Goal: Task Accomplishment & Management: Manage account settings

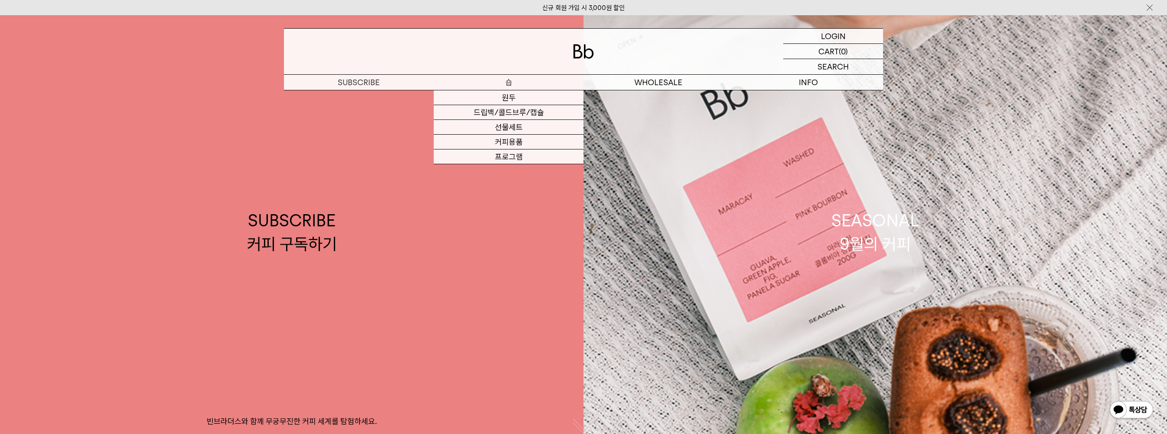
click at [507, 84] on p "숍" at bounding box center [509, 82] width 150 height 15
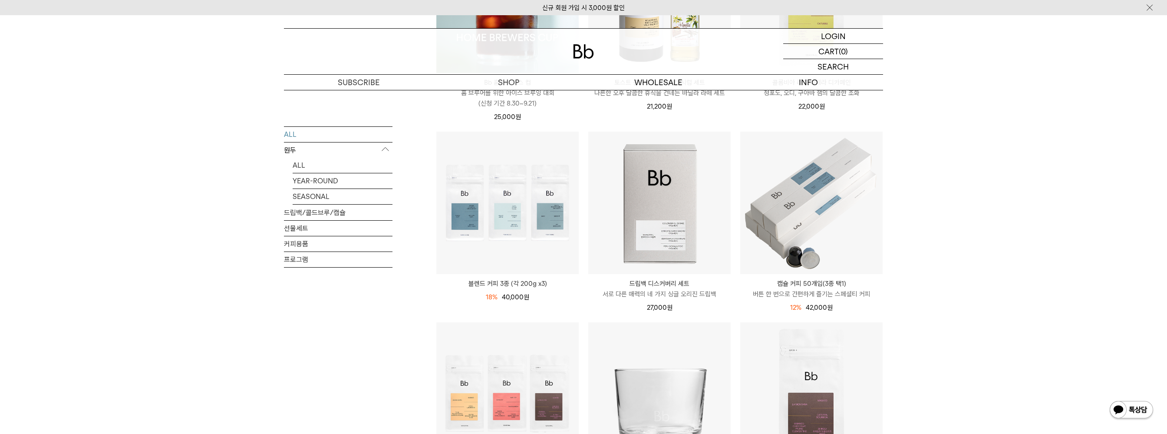
scroll to position [347, 0]
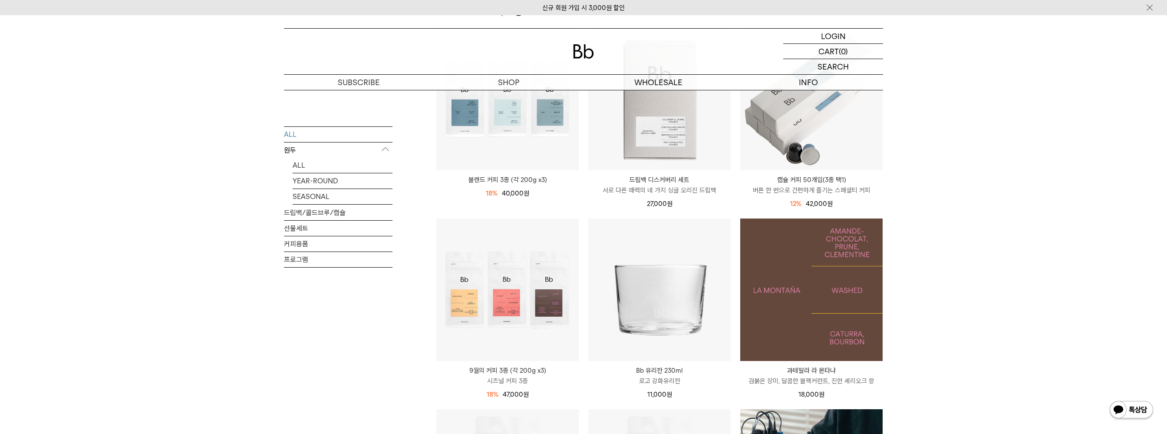
click at [804, 296] on img at bounding box center [811, 289] width 142 height 142
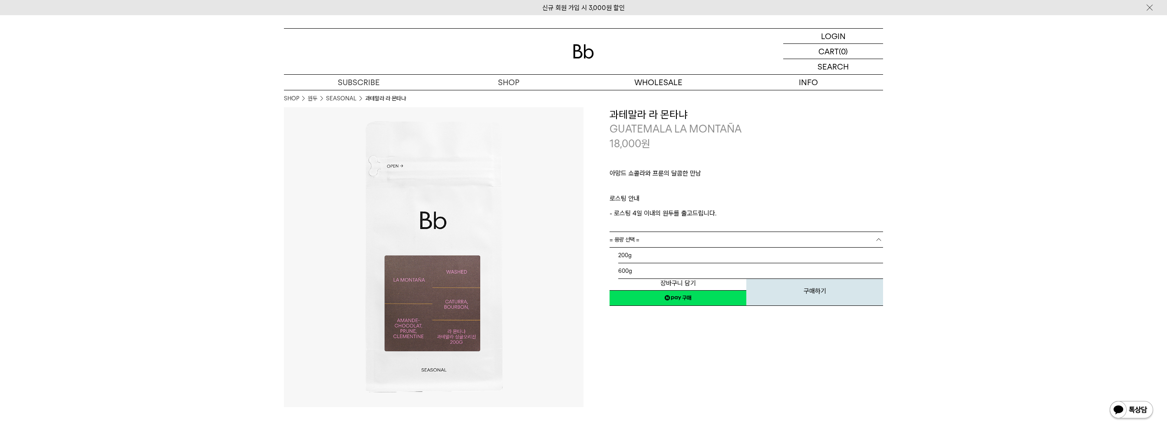
click at [687, 241] on link "= 용량 선택 =" at bounding box center [747, 239] width 274 height 15
click at [846, 34] on div "LOGIN 로그인" at bounding box center [833, 36] width 100 height 15
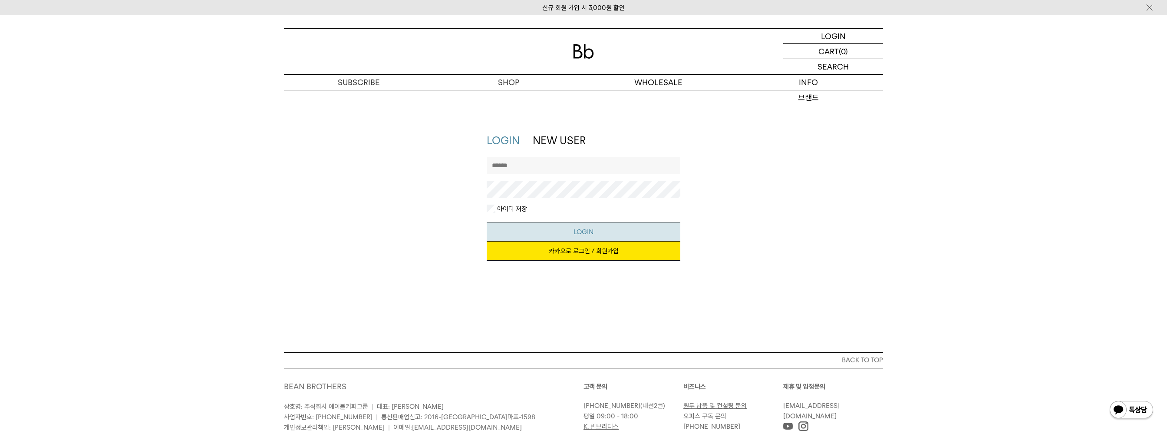
type input "**********"
click at [620, 231] on button "LOGIN" at bounding box center [584, 232] width 194 height 20
click at [573, 199] on div "**********" at bounding box center [584, 181] width 194 height 48
click at [436, 196] on div "**********" at bounding box center [584, 201] width 608 height 136
click at [487, 222] on button "LOGIN" at bounding box center [584, 232] width 194 height 20
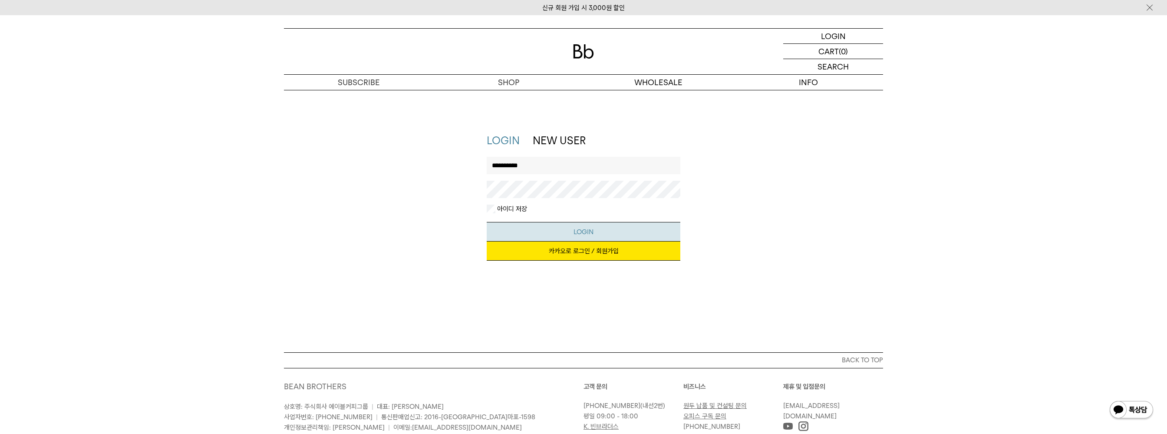
click at [595, 236] on button "LOGIN" at bounding box center [584, 232] width 194 height 20
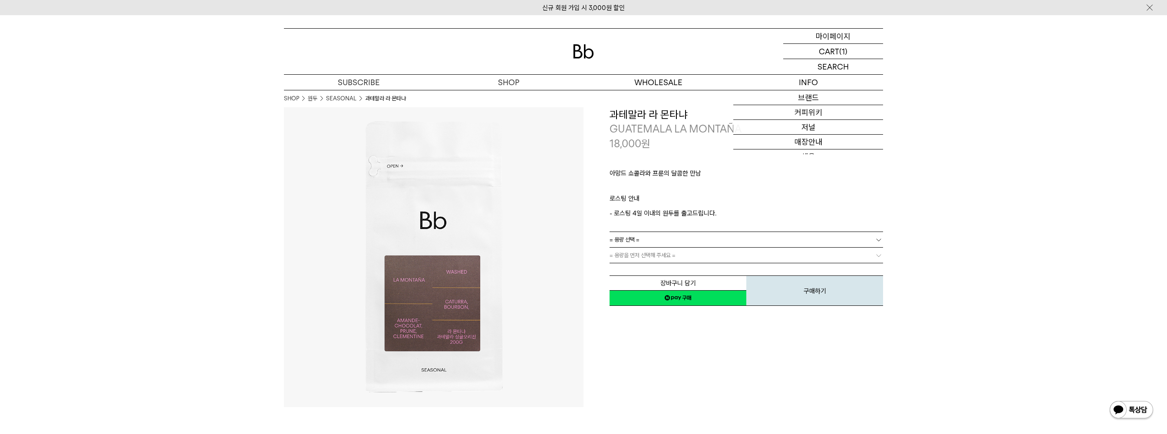
click at [853, 34] on div "MYPAGE 마이페이지" at bounding box center [833, 36] width 100 height 15
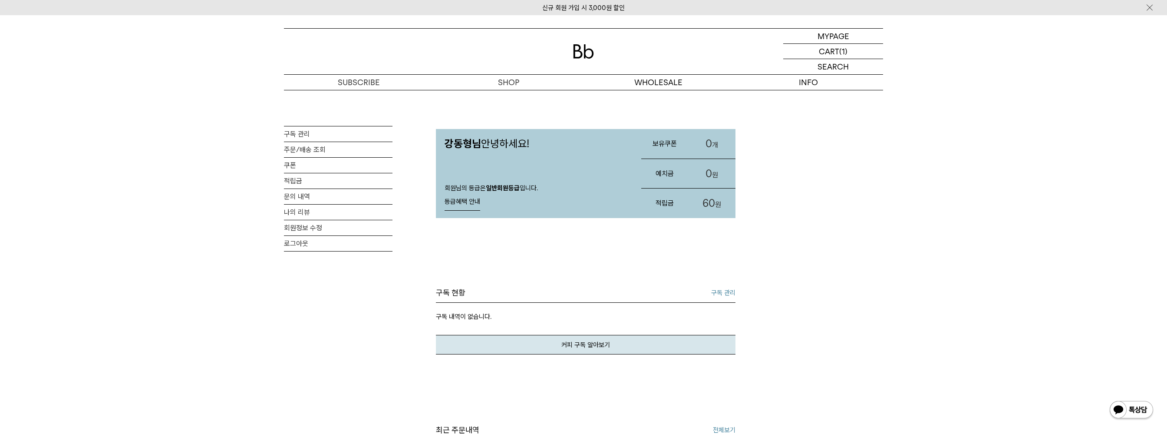
click at [724, 289] on link "구독 관리" at bounding box center [723, 292] width 24 height 10
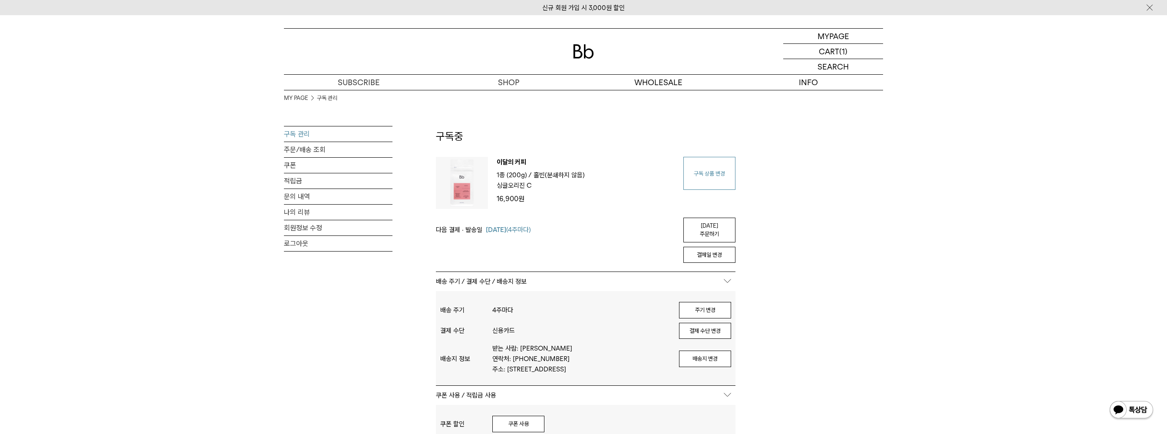
type input "**********"
click at [717, 177] on link "구독 상품 변경" at bounding box center [710, 173] width 52 height 33
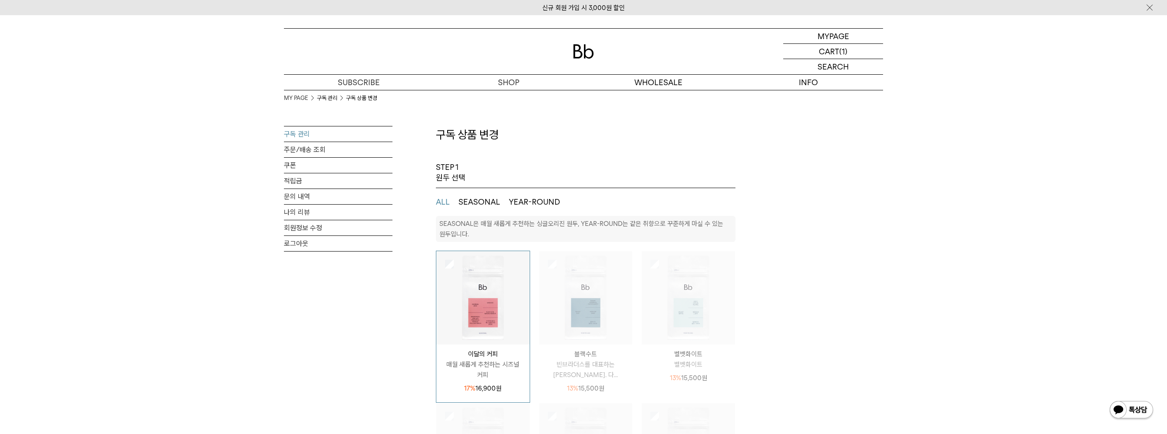
select select "**"
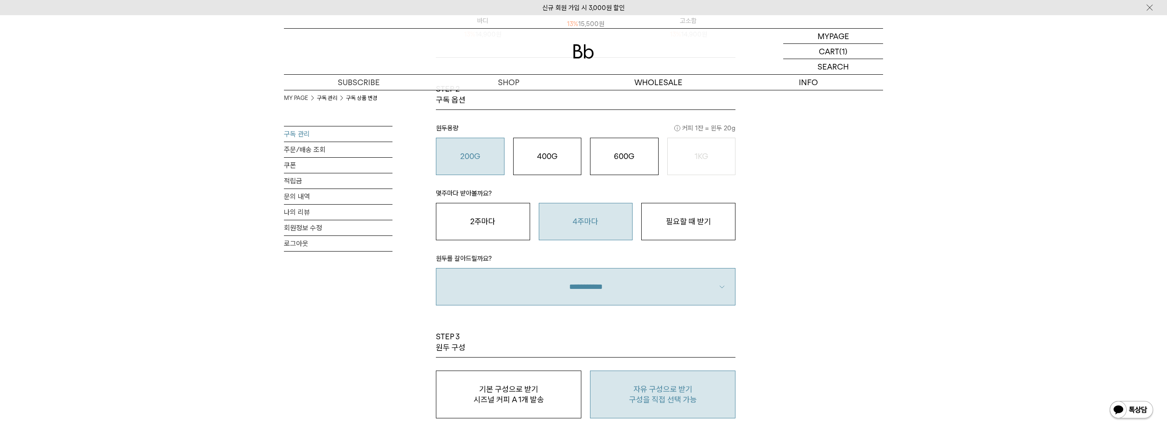
scroll to position [565, 0]
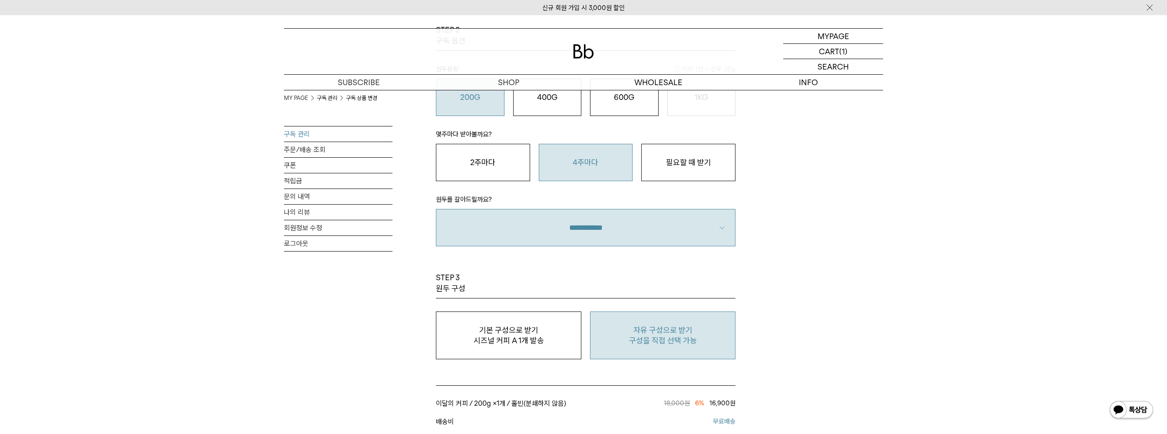
click at [703, 339] on p "구성을 직접 선택 가능" at bounding box center [663, 340] width 136 height 10
type input "*"
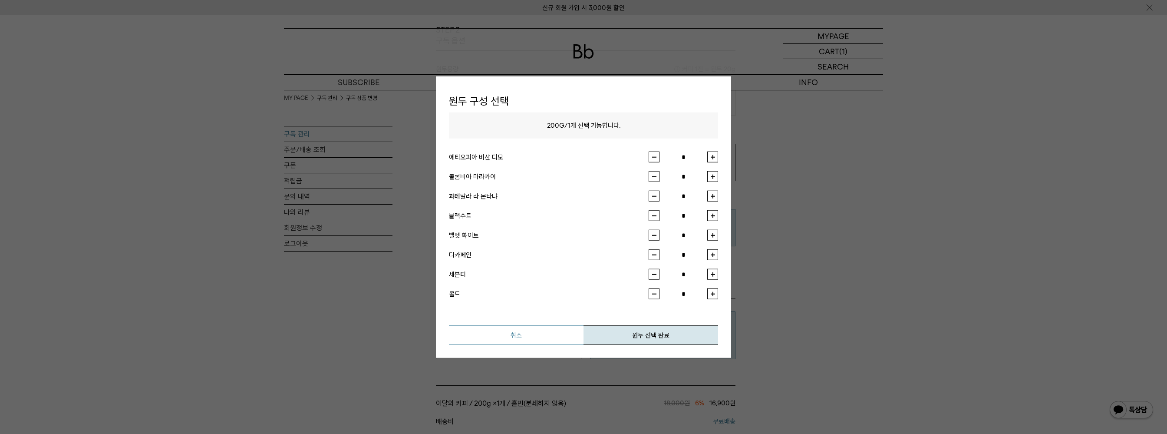
click at [539, 342] on button "취소" at bounding box center [516, 335] width 135 height 20
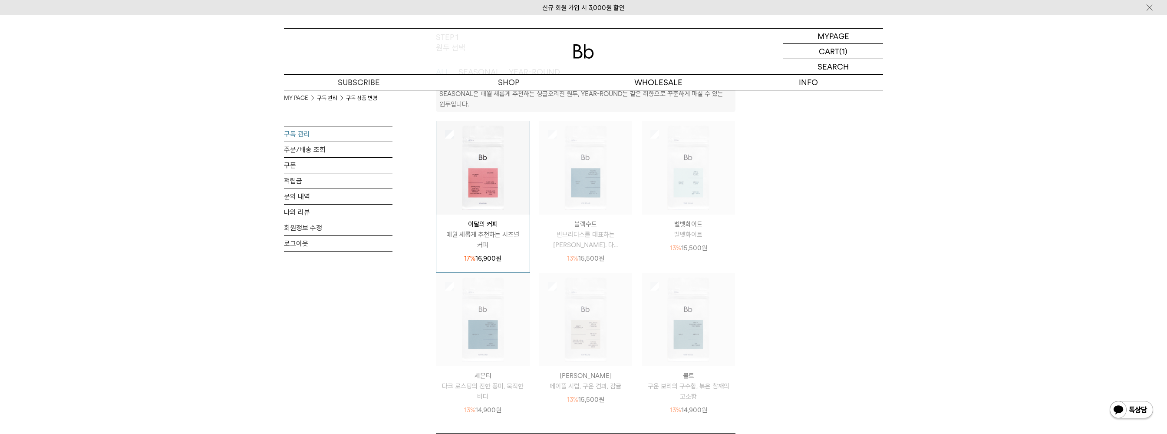
scroll to position [0, 0]
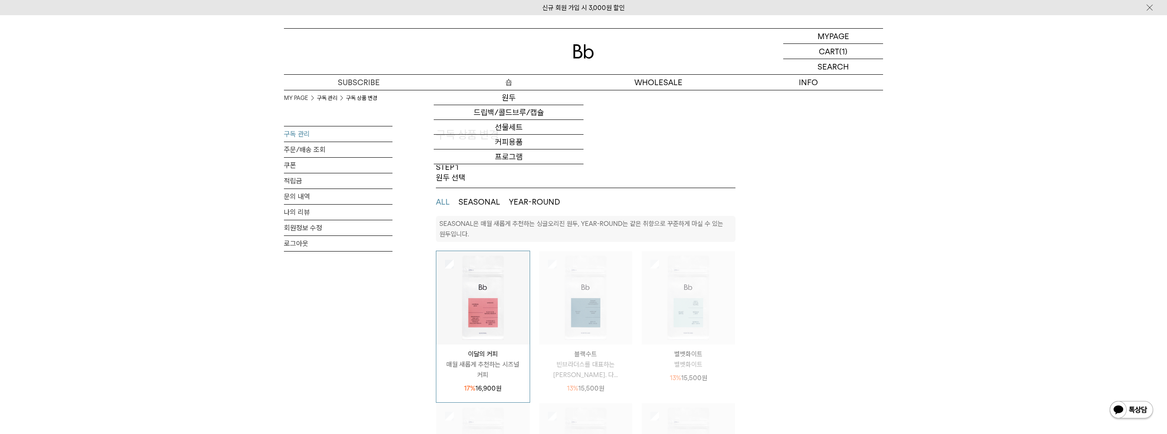
click at [514, 82] on p "숍" at bounding box center [509, 82] width 150 height 15
click at [511, 94] on link "원두" at bounding box center [509, 97] width 150 height 15
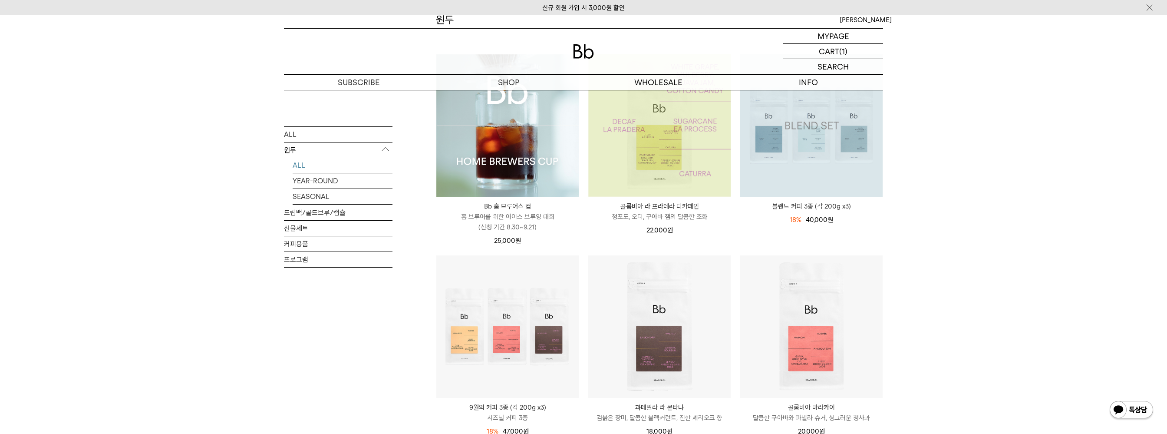
scroll to position [304, 0]
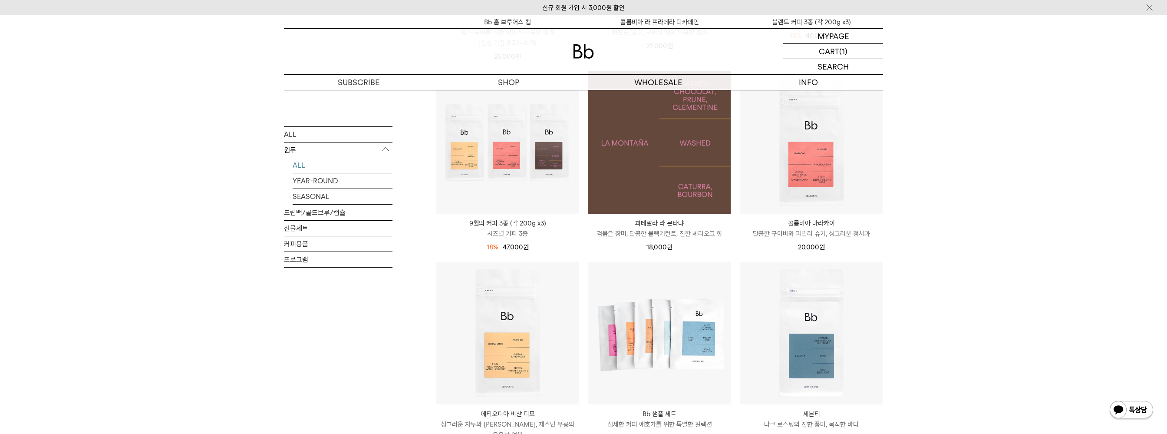
click at [673, 156] on img at bounding box center [659, 142] width 142 height 142
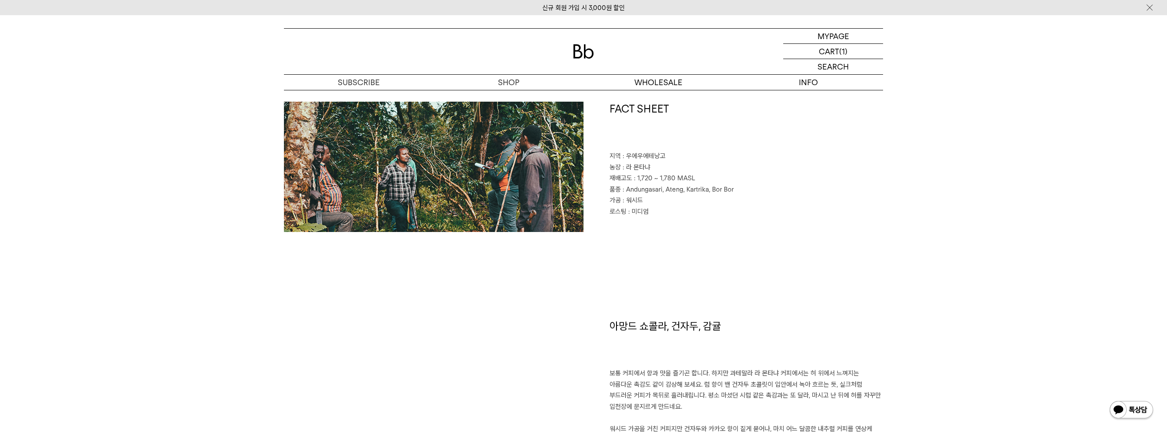
scroll to position [391, 0]
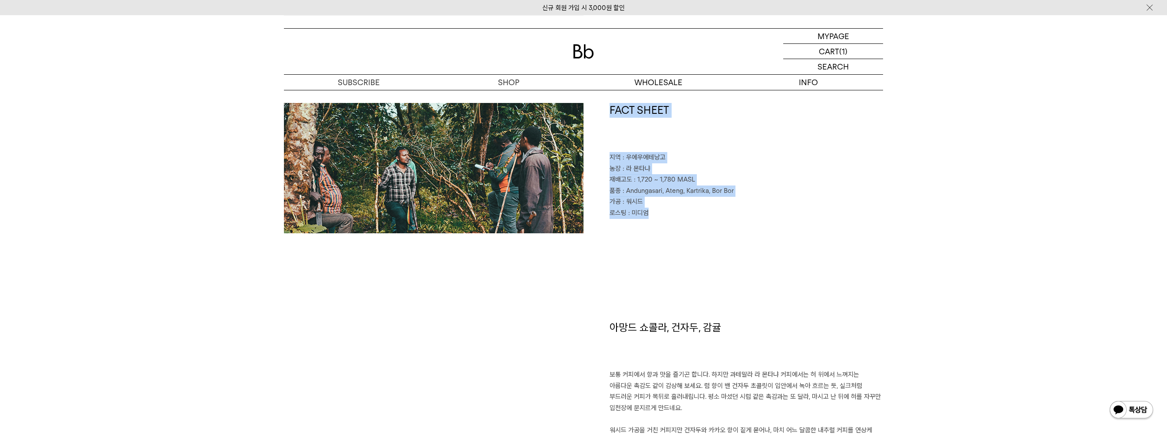
drag, startPoint x: 608, startPoint y: 148, endPoint x: 679, endPoint y: 211, distance: 95.4
click at [679, 211] on div "FACT SHEET 지역 : 우에우에테낭고 농장 : 라 몬타냐 재배고도 : 1,720 ~ 1,780 MASL 품종 : Andungasari, …" at bounding box center [734, 168] width 300 height 130
click at [679, 211] on p "로스팅 : 미디엄" at bounding box center [747, 213] width 274 height 11
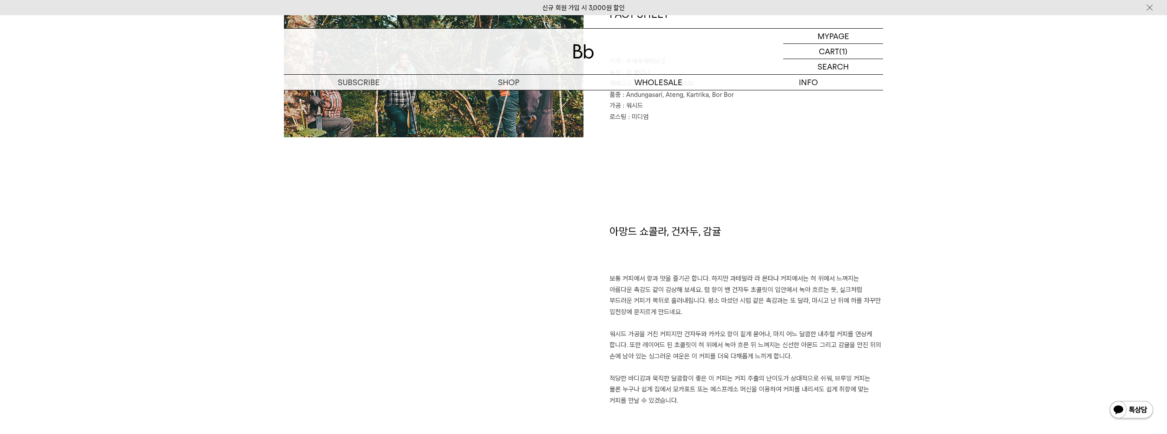
scroll to position [608, 0]
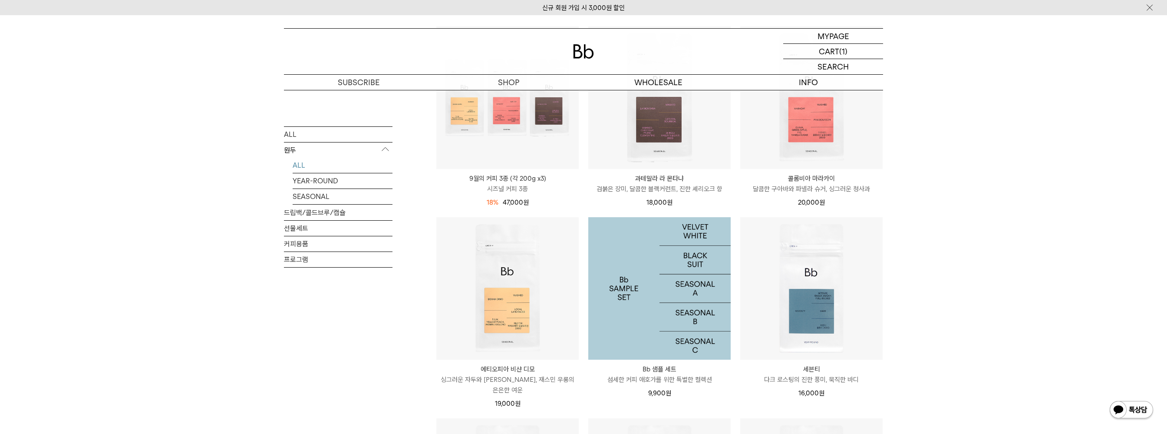
scroll to position [261, 0]
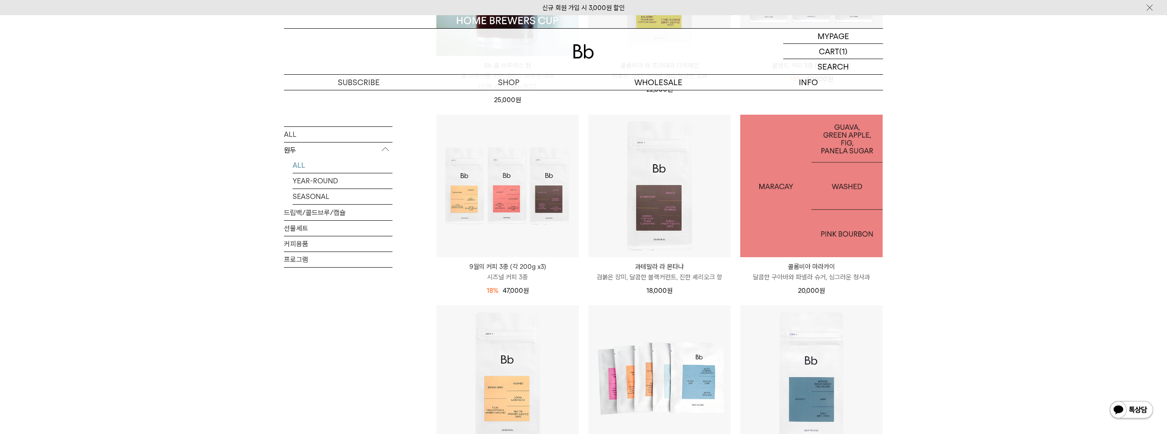
click at [835, 198] on img at bounding box center [811, 186] width 142 height 142
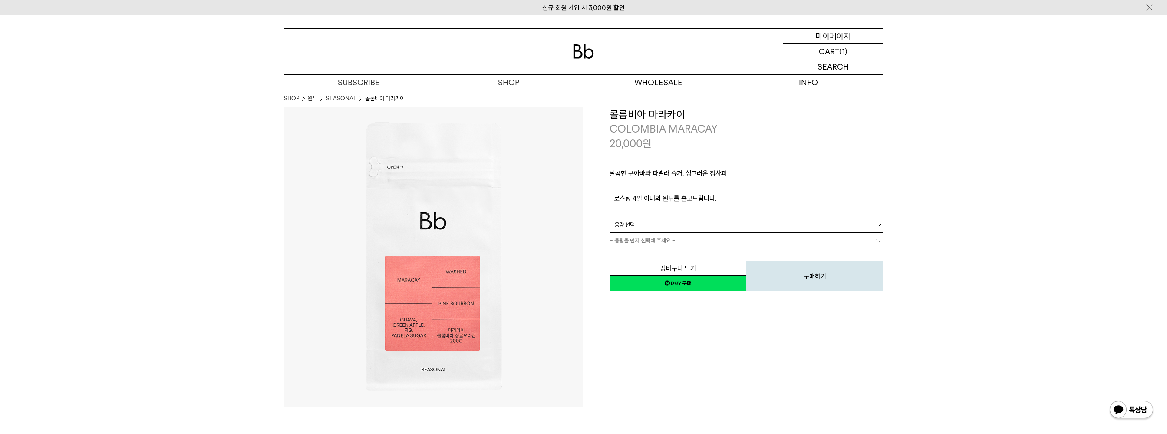
click at [846, 40] on p "마이페이지" at bounding box center [833, 36] width 35 height 15
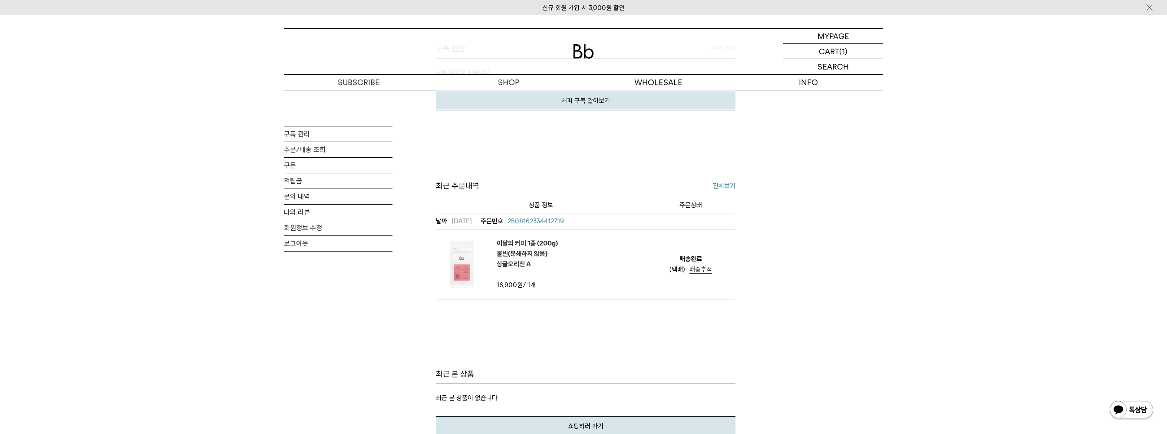
scroll to position [174, 0]
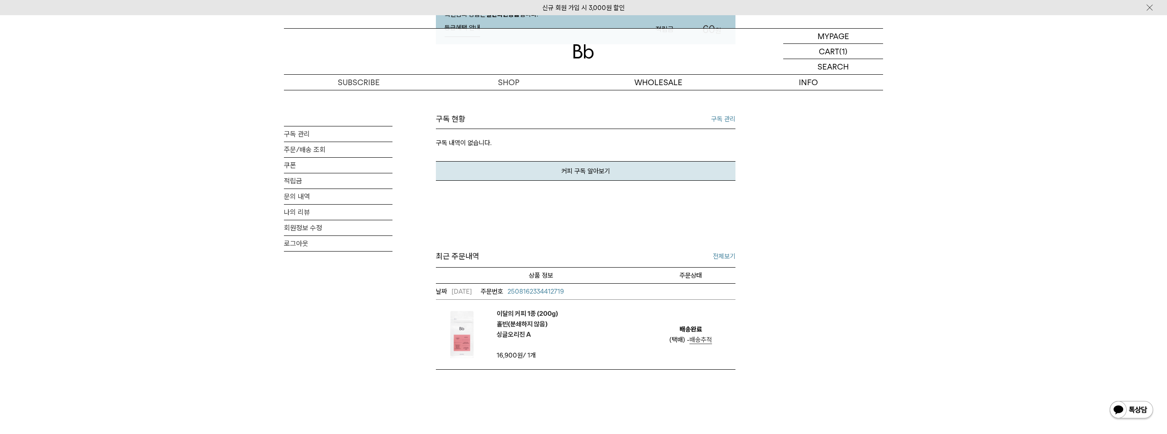
click at [726, 259] on link "전체보기" at bounding box center [724, 256] width 23 height 10
click at [728, 119] on link "구독 관리" at bounding box center [723, 119] width 24 height 10
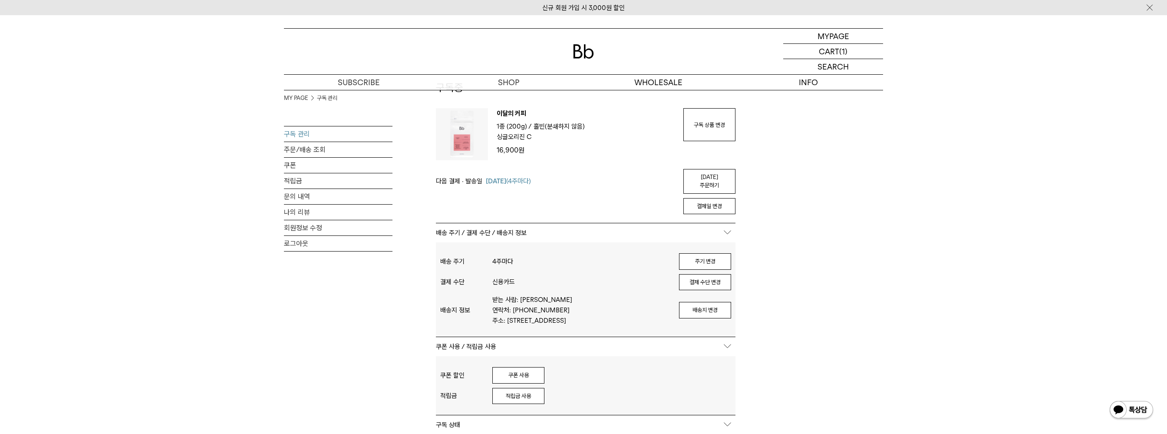
scroll to position [43, 0]
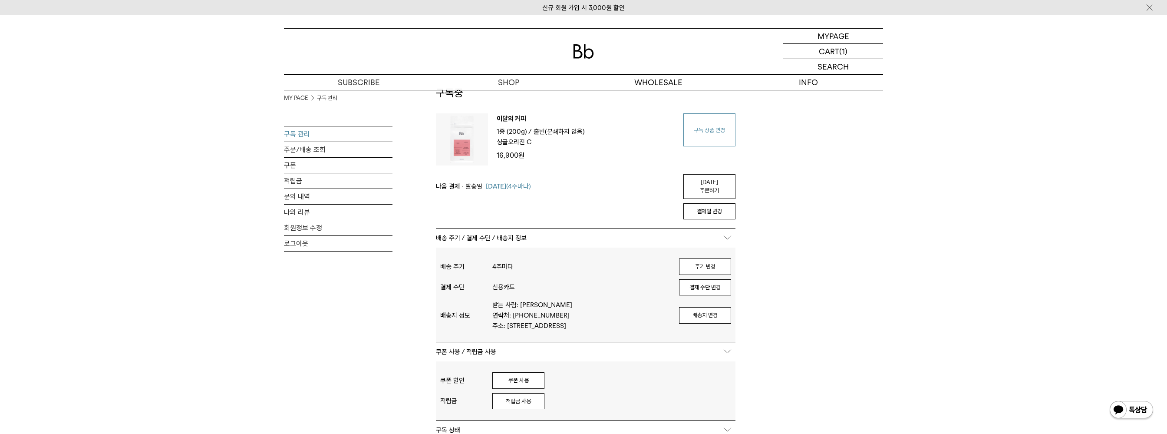
type input "**********"
click at [720, 132] on link "구독 상품 변경" at bounding box center [710, 129] width 52 height 33
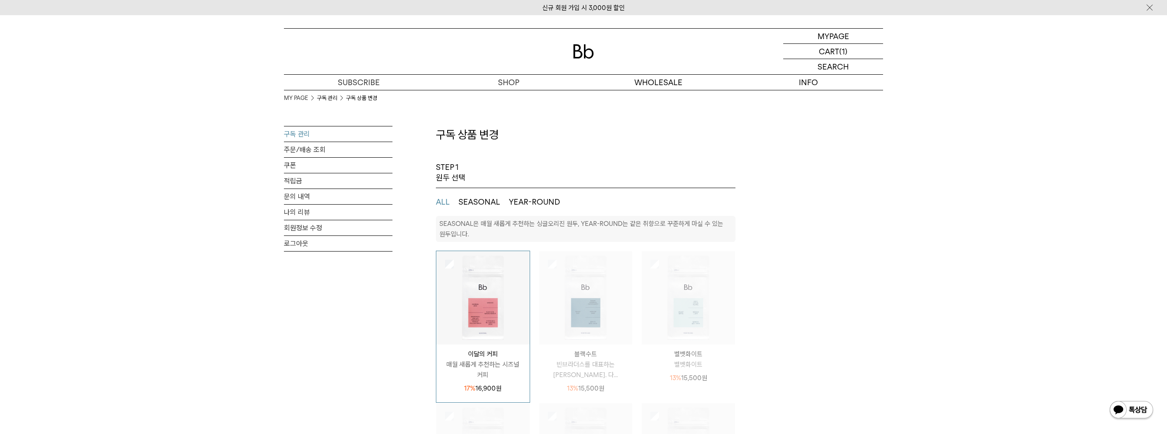
select select "**"
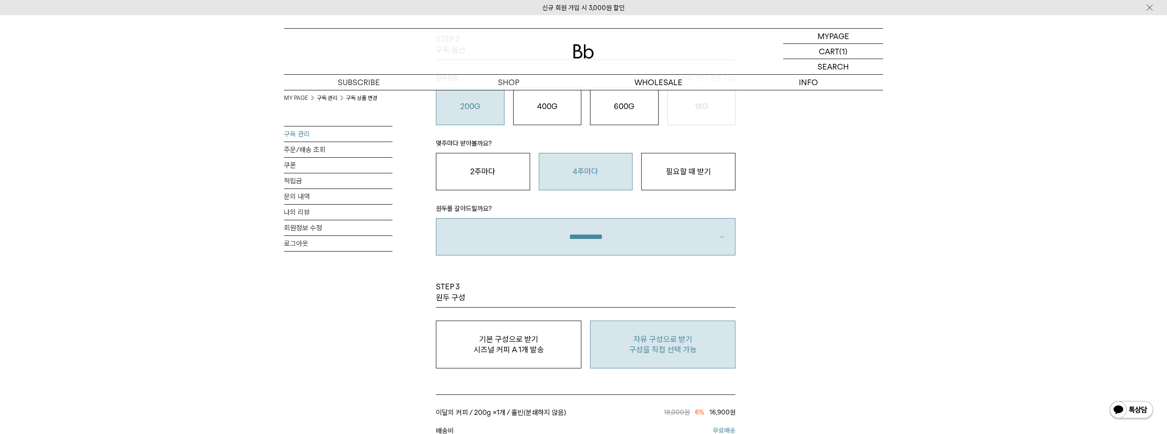
scroll to position [565, 0]
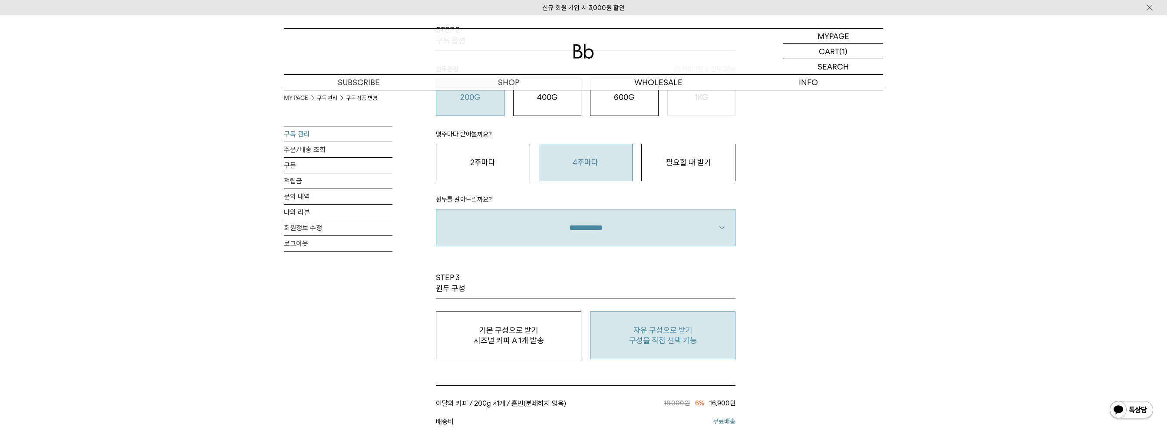
click at [691, 328] on p "자유 구성으로 받기" at bounding box center [663, 330] width 136 height 10
type input "*"
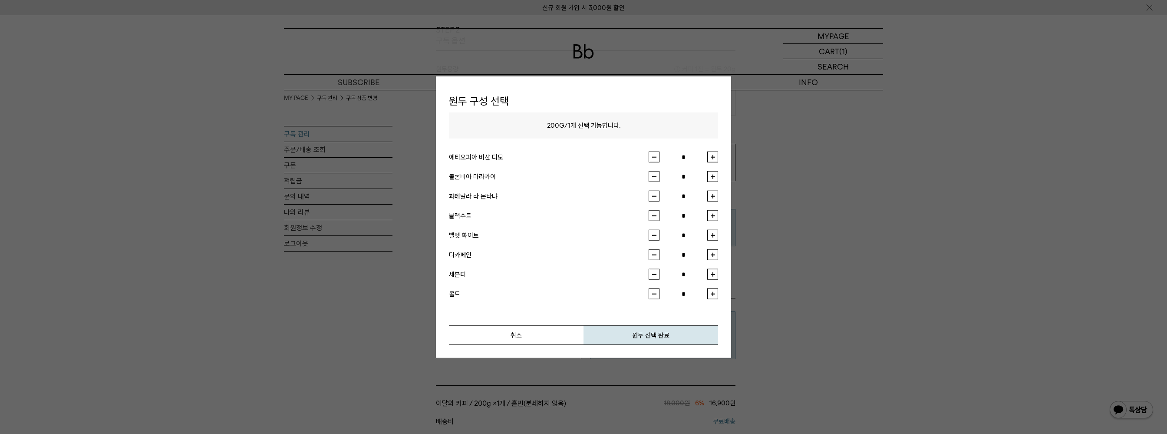
click at [715, 178] on button "button" at bounding box center [712, 176] width 11 height 11
type input "*"
click at [680, 335] on button "원두 선택 완료" at bounding box center [651, 335] width 135 height 20
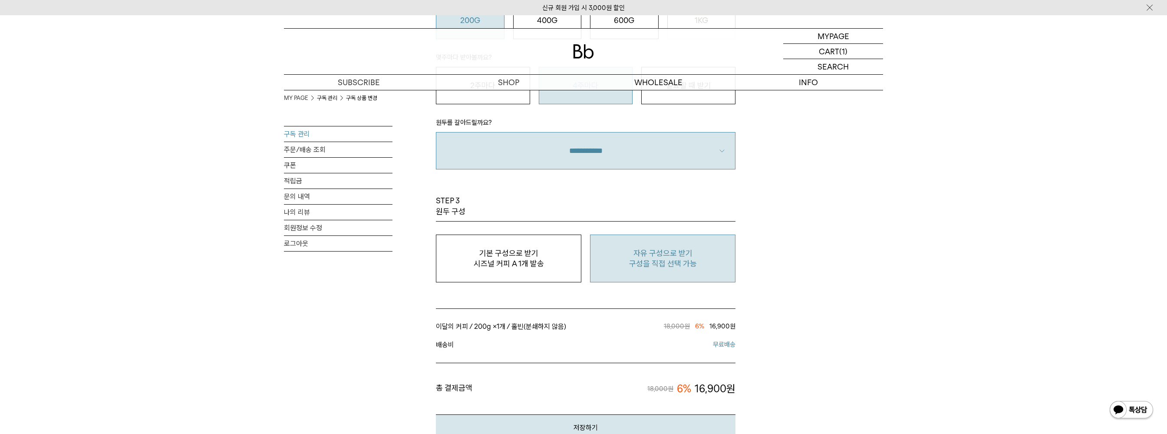
scroll to position [782, 0]
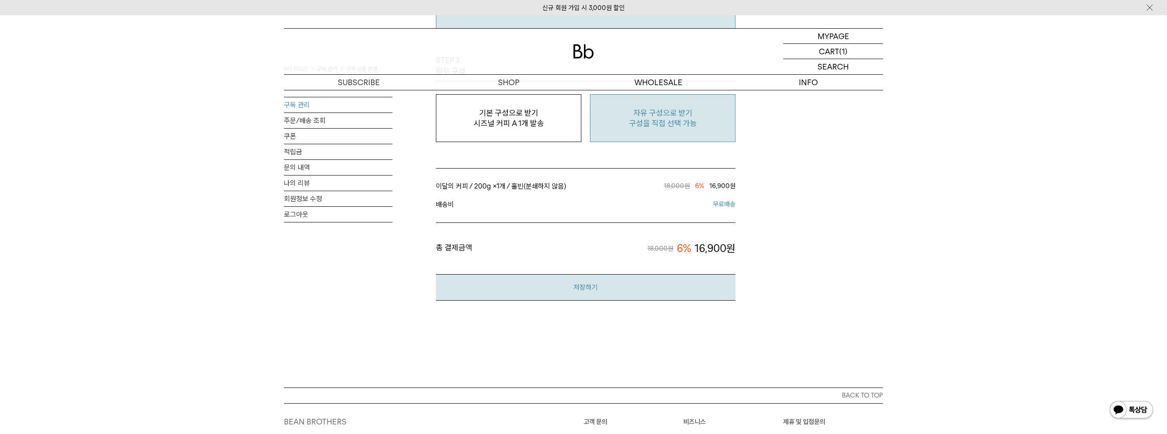
click at [672, 281] on button "저장하기" at bounding box center [586, 287] width 300 height 26
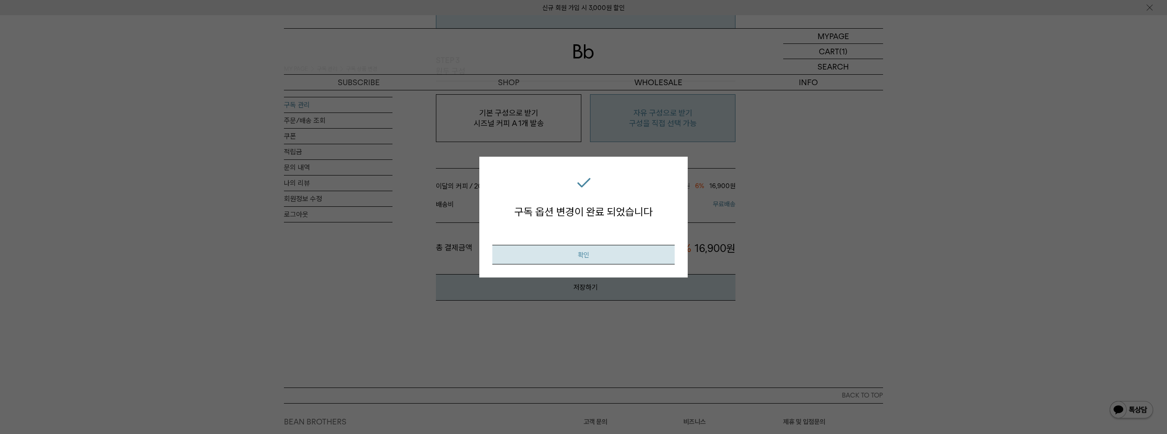
click at [647, 253] on button "확인" at bounding box center [583, 255] width 182 height 20
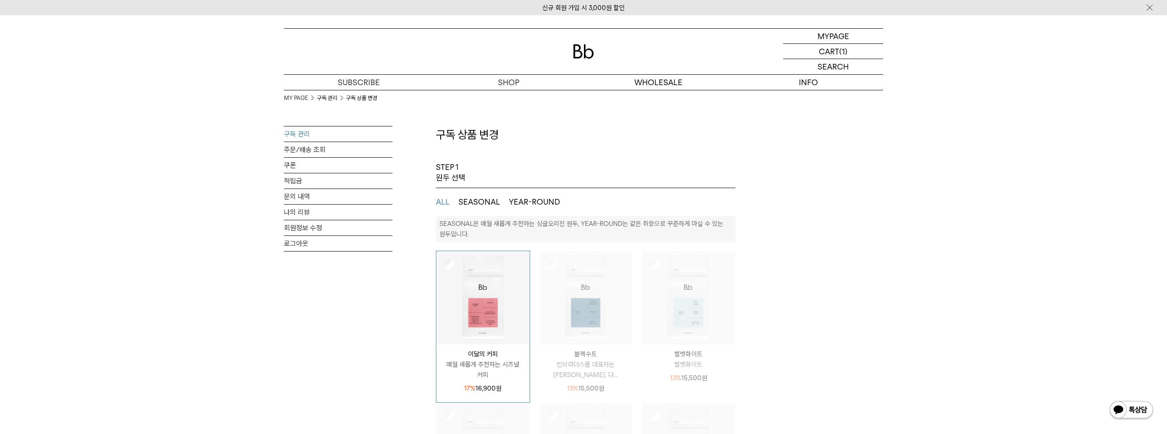
select select "**"
click at [299, 133] on link "구독 관리" at bounding box center [338, 133] width 109 height 15
